Goal: Task Accomplishment & Management: Use online tool/utility

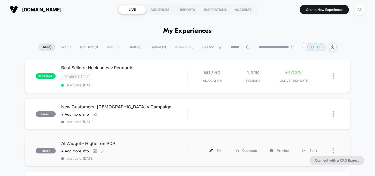
click at [163, 150] on div "AI Widget - Higher on PDP Click to view images Click to edit experience details…" at bounding box center [124, 151] width 126 height 20
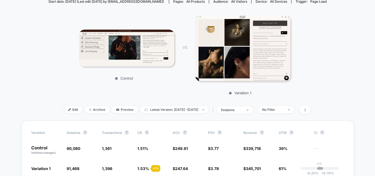
scroll to position [65, 0]
click at [155, 51] on img at bounding box center [126, 48] width 95 height 37
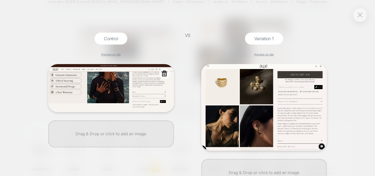
click at [154, 93] on img at bounding box center [111, 88] width 126 height 48
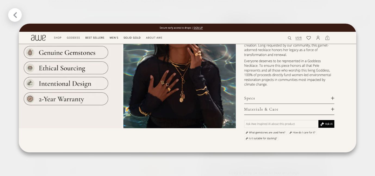
click at [16, 15] on icon at bounding box center [15, 15] width 7 height 7
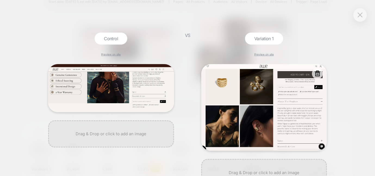
click at [249, 99] on img at bounding box center [264, 107] width 126 height 87
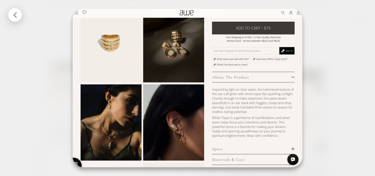
click at [14, 18] on icon at bounding box center [15, 15] width 7 height 7
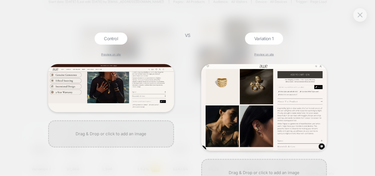
click at [46, 47] on div "Control Preview on site" at bounding box center [110, 104] width 131 height 143
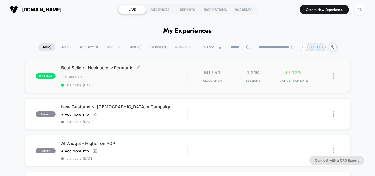
click at [145, 79] on div "Redirect Test" at bounding box center [124, 77] width 126 height 6
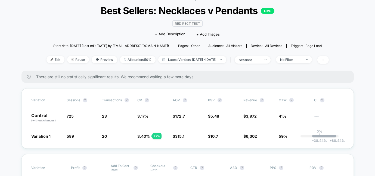
scroll to position [31, 0]
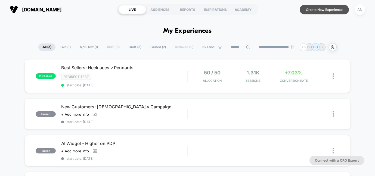
click at [303, 10] on button "Create New Experience" at bounding box center [323, 10] width 49 height 10
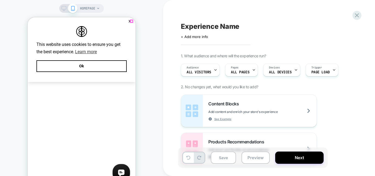
click at [132, 20] on button "✕" at bounding box center [129, 22] width 7 height 4
